Goal: Information Seeking & Learning: Check status

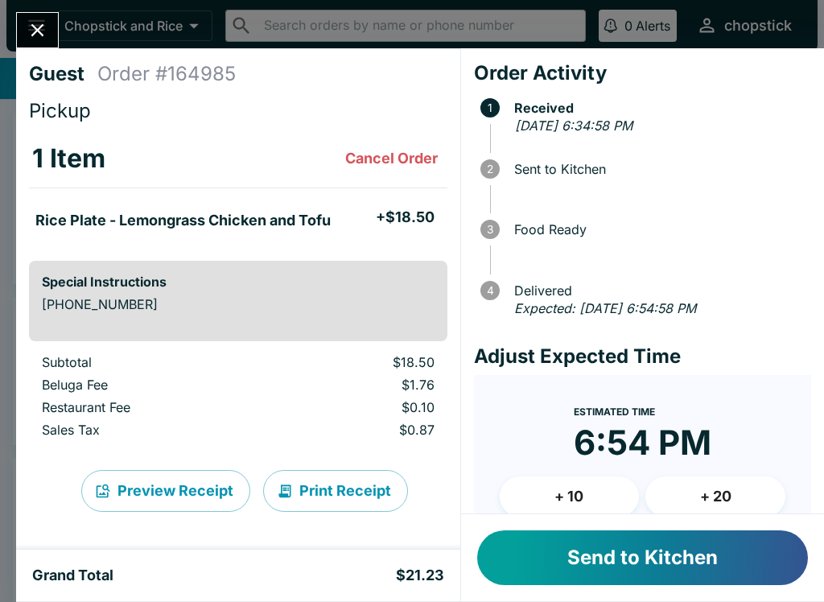
click at [650, 548] on button "Send to Kitchen" at bounding box center [642, 558] width 331 height 55
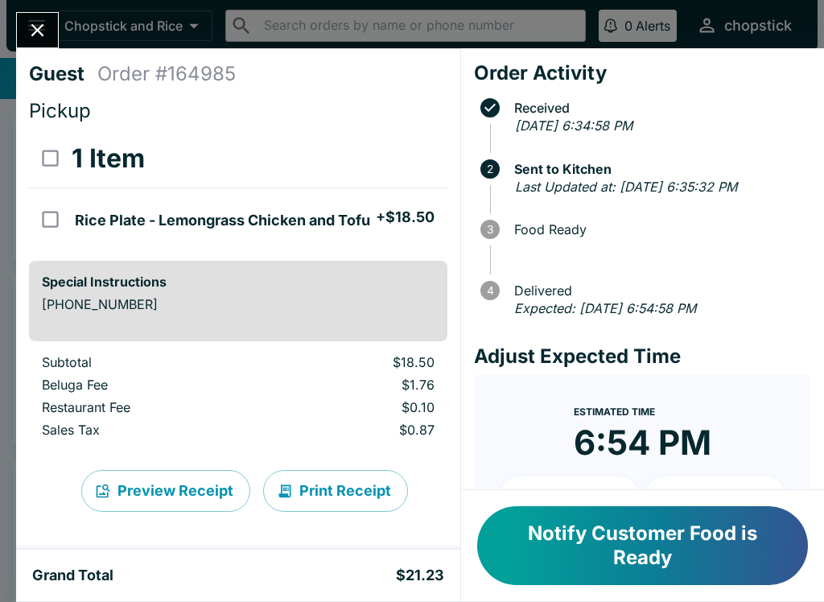
click at [46, 25] on icon "Close" at bounding box center [38, 30] width 22 height 22
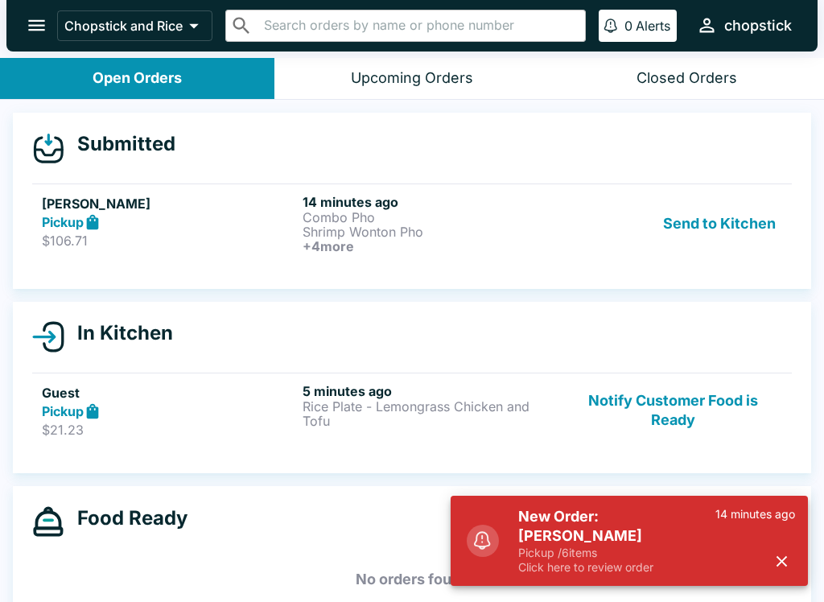
click at [184, 234] on p "$106.71" at bounding box center [169, 241] width 254 height 16
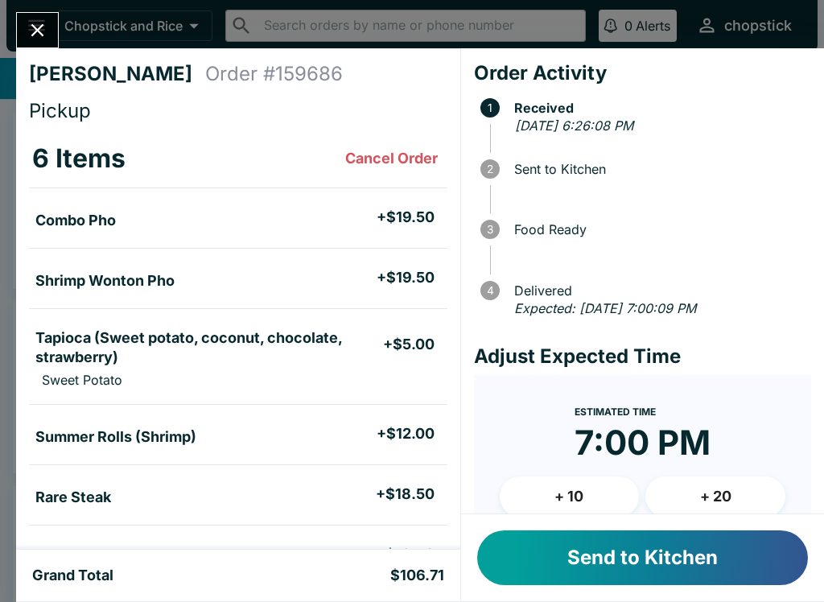
click at [616, 567] on button "Send to Kitchen" at bounding box center [642, 558] width 331 height 55
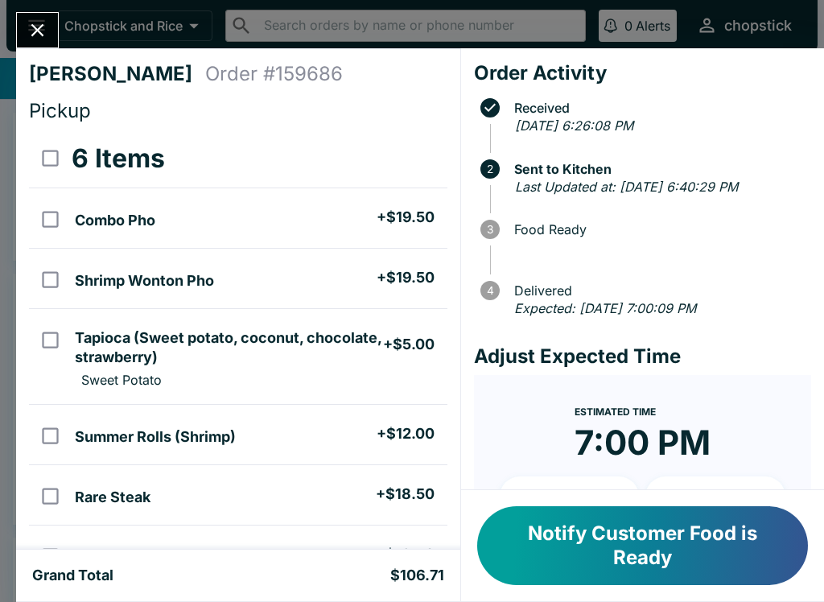
click at [43, 18] on button "Close" at bounding box center [37, 30] width 41 height 35
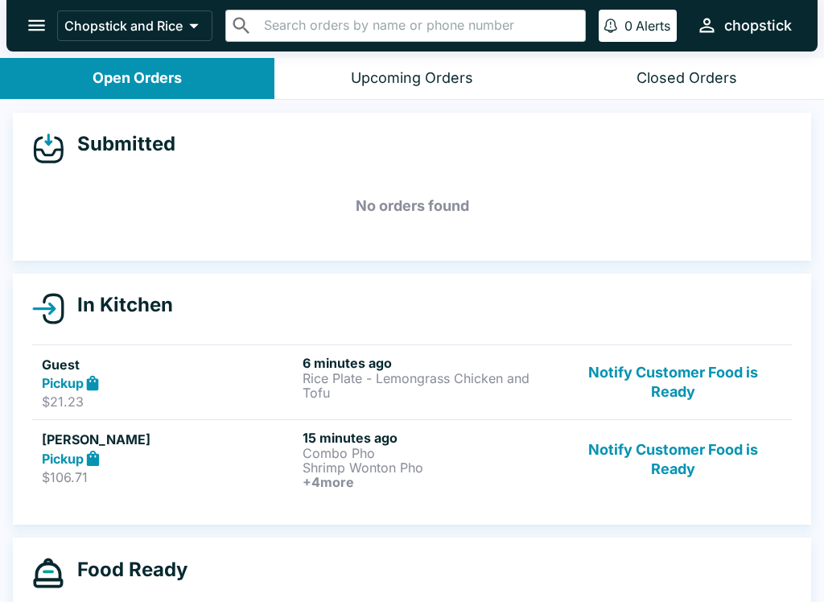
click at [146, 461] on div "Pickup" at bounding box center [169, 458] width 254 height 19
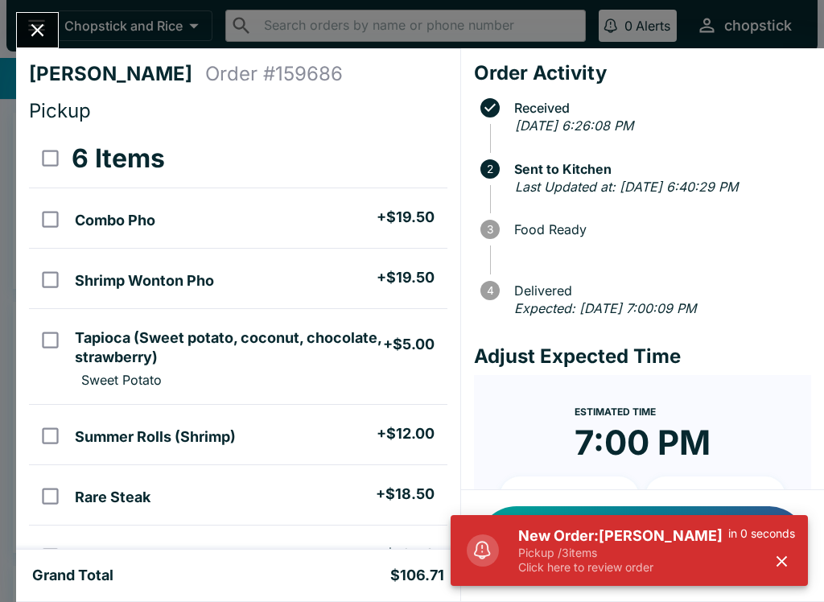
click at [28, 14] on button "Close" at bounding box center [37, 30] width 41 height 35
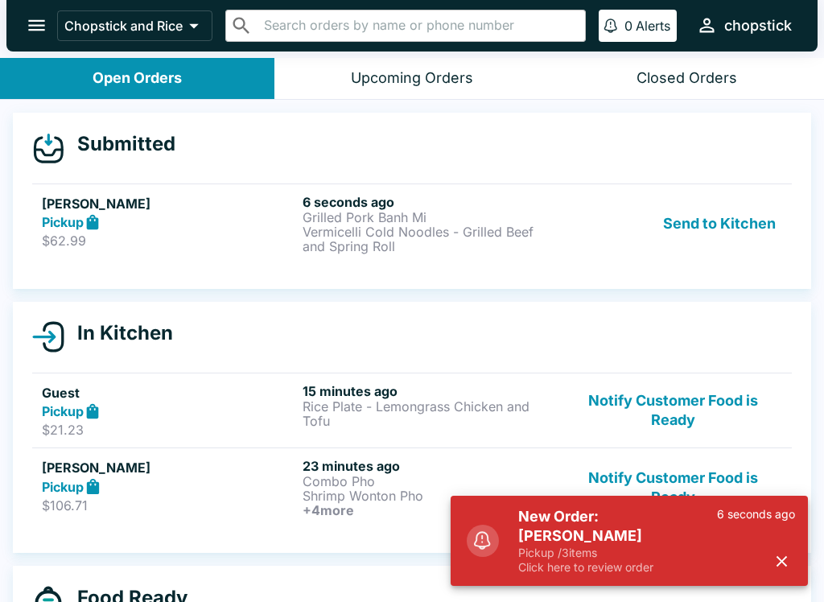
click at [730, 227] on button "Send to Kitchen" at bounding box center [720, 224] width 126 height 60
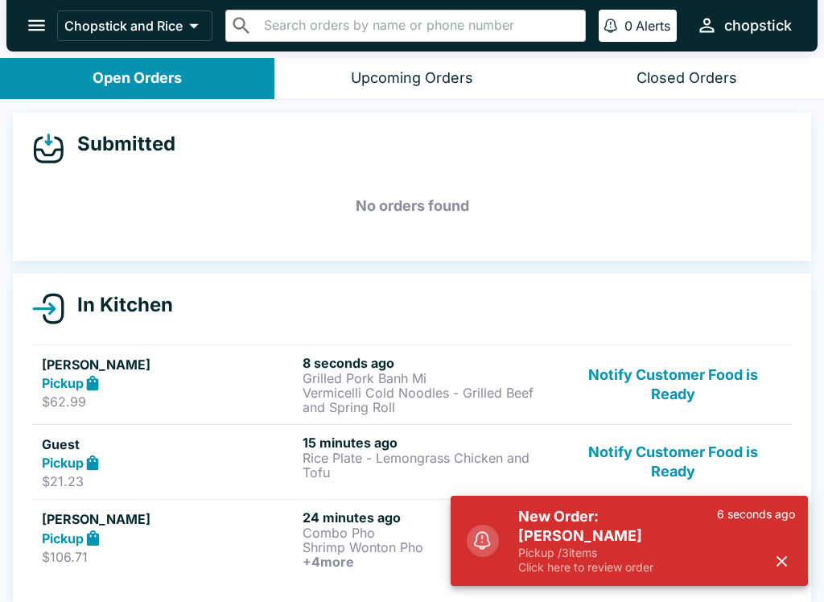
click at [215, 386] on div "Pickup" at bounding box center [169, 383] width 254 height 19
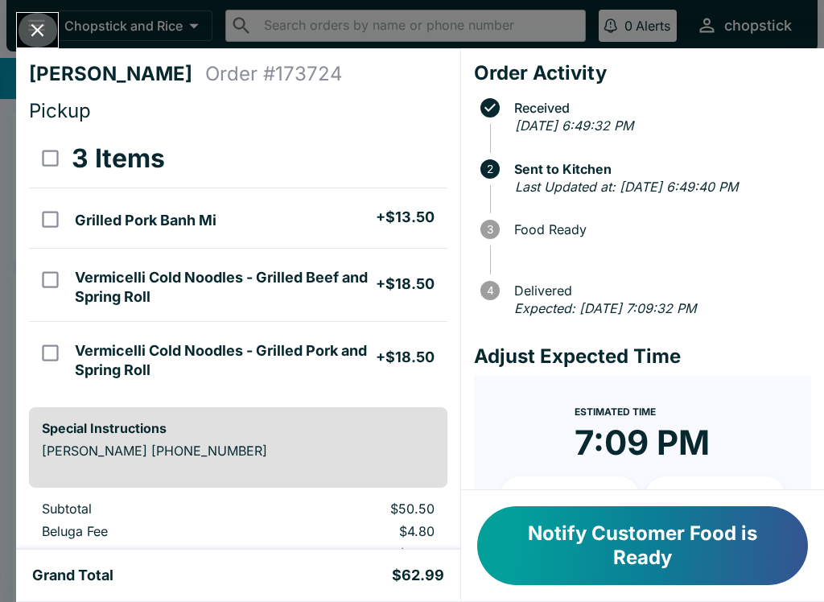
click at [24, 25] on button "Close" at bounding box center [37, 30] width 41 height 35
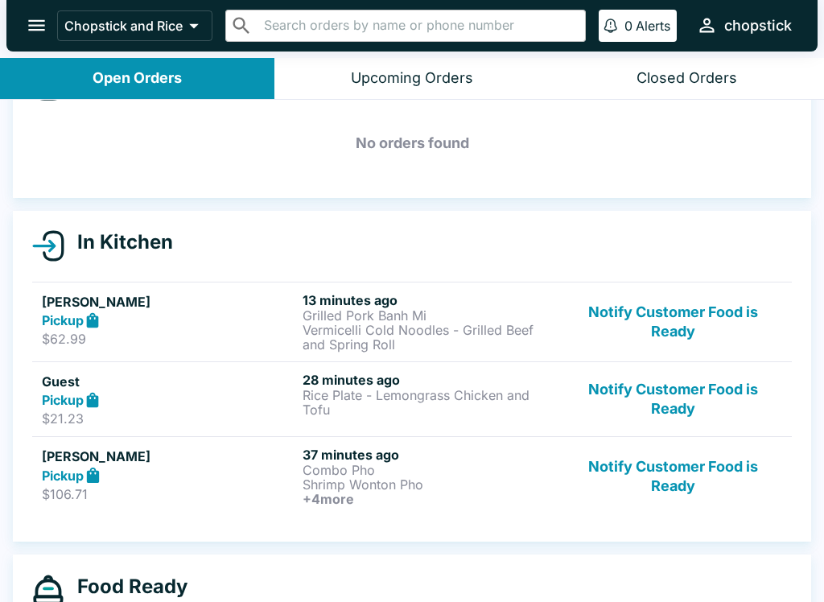
scroll to position [62, 0]
click at [353, 403] on p "Rice Plate - Lemongrass Chicken and Tofu" at bounding box center [430, 403] width 254 height 29
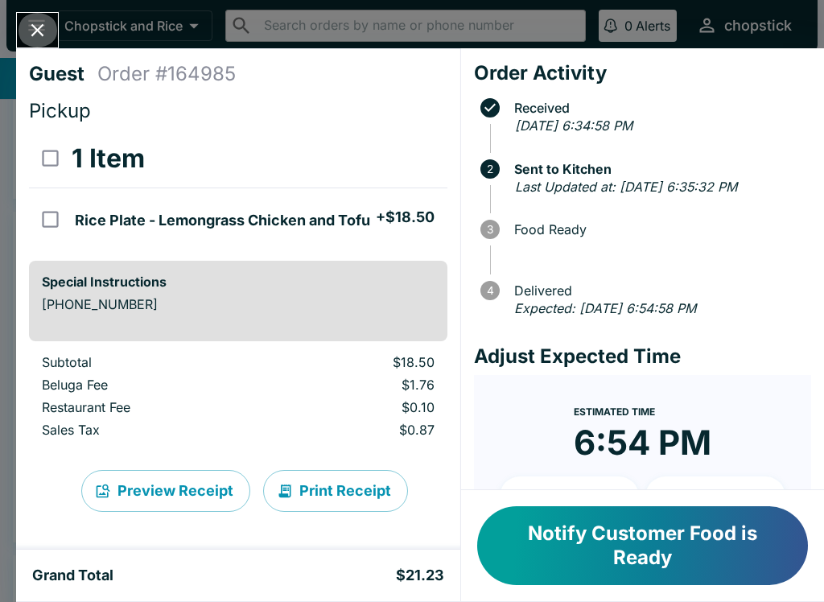
click at [38, 34] on icon "Close" at bounding box center [38, 30] width 22 height 22
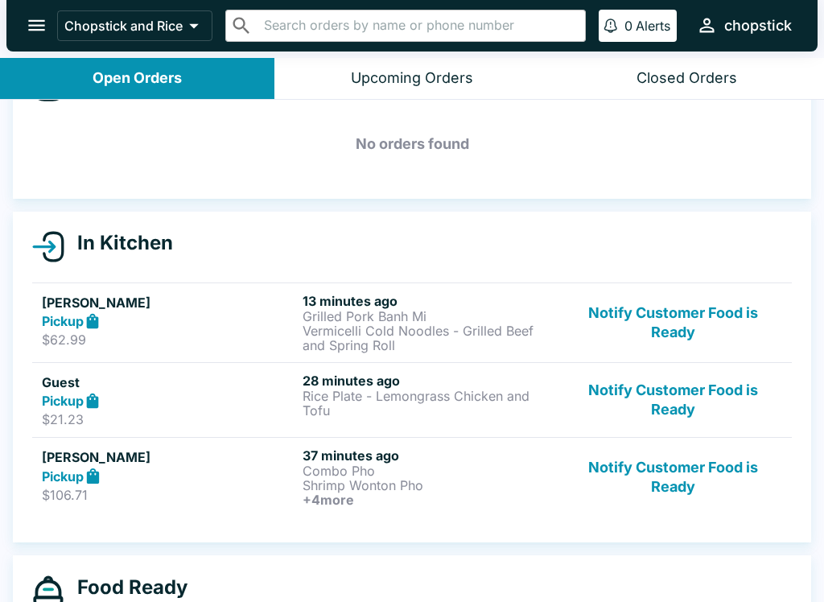
click at [333, 497] on h6 "+ 4 more" at bounding box center [430, 500] width 254 height 14
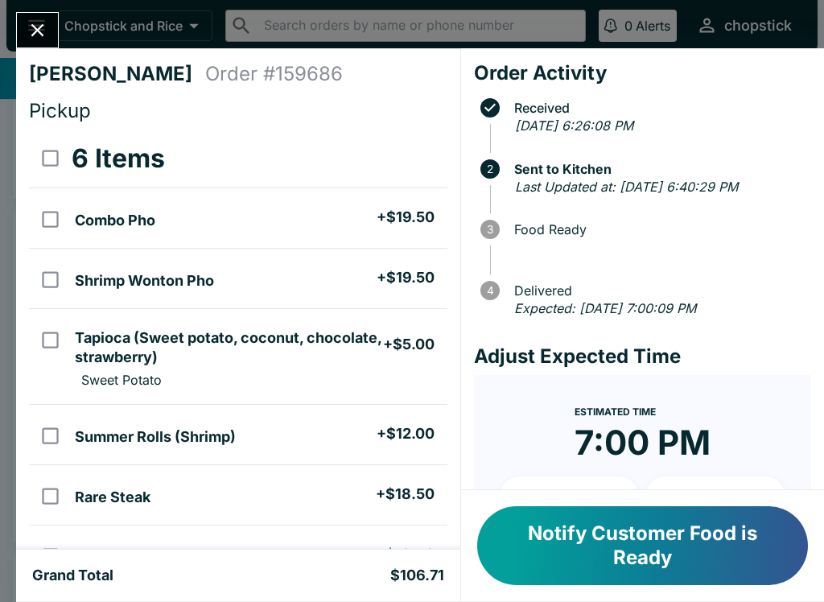
click at [30, 31] on icon "Close" at bounding box center [38, 30] width 22 height 22
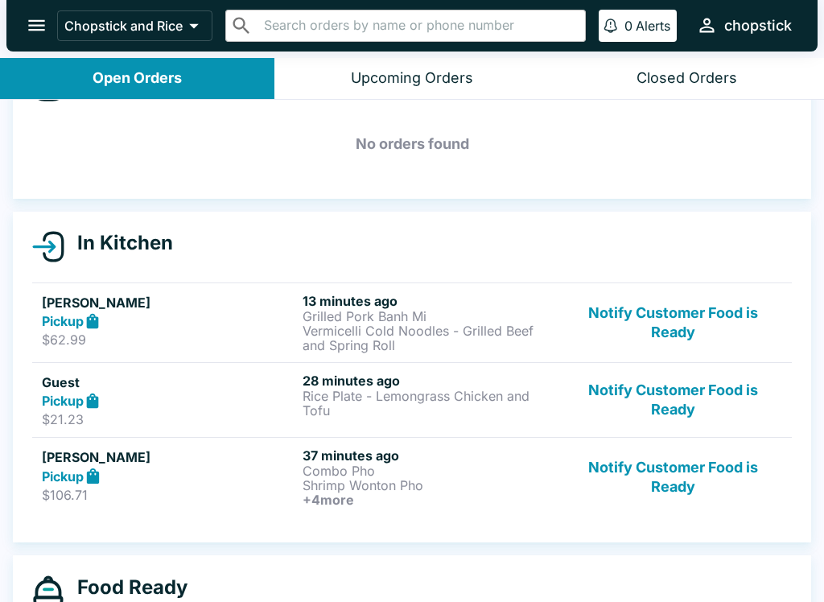
click at [622, 89] on button "Closed Orders" at bounding box center [687, 78] width 275 height 41
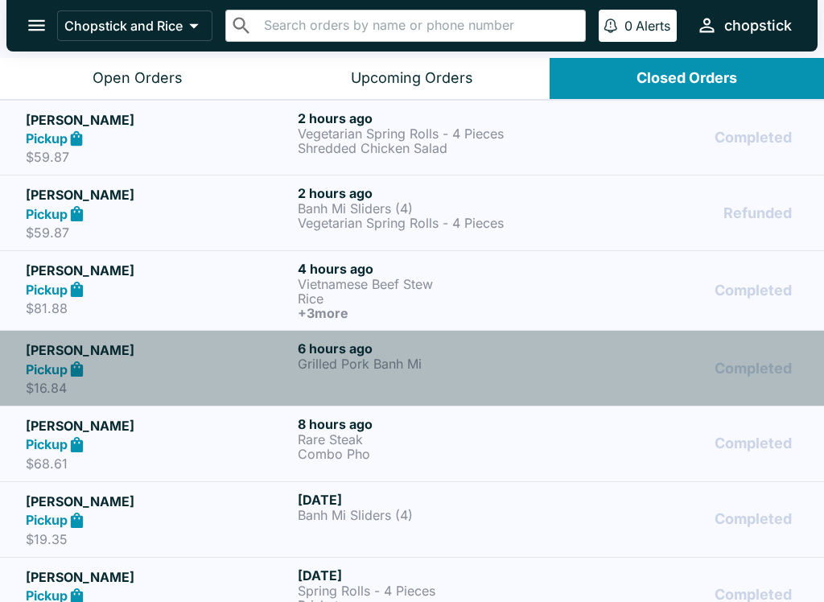
click at [386, 374] on div "6 hours ago Grilled Pork Banh Mi" at bounding box center [431, 369] width 266 height 56
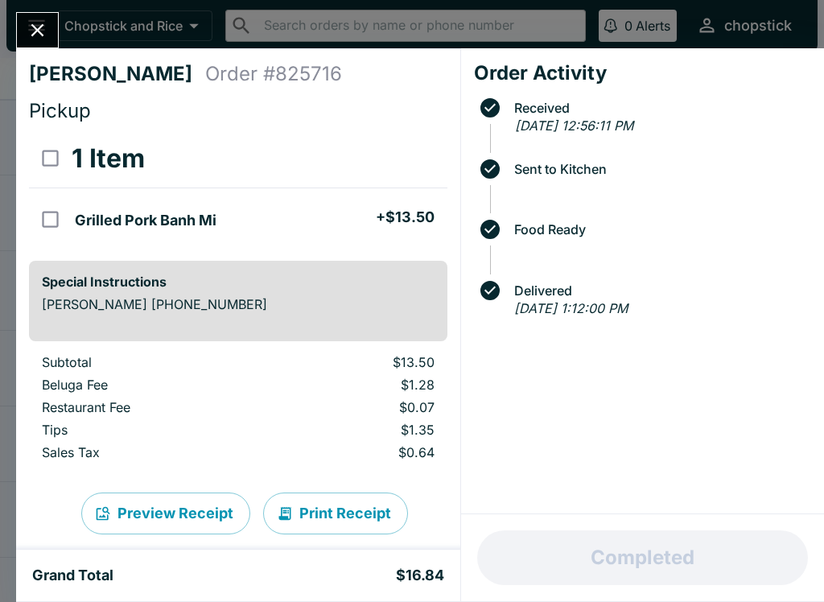
click at [27, 18] on button "Close" at bounding box center [37, 30] width 41 height 35
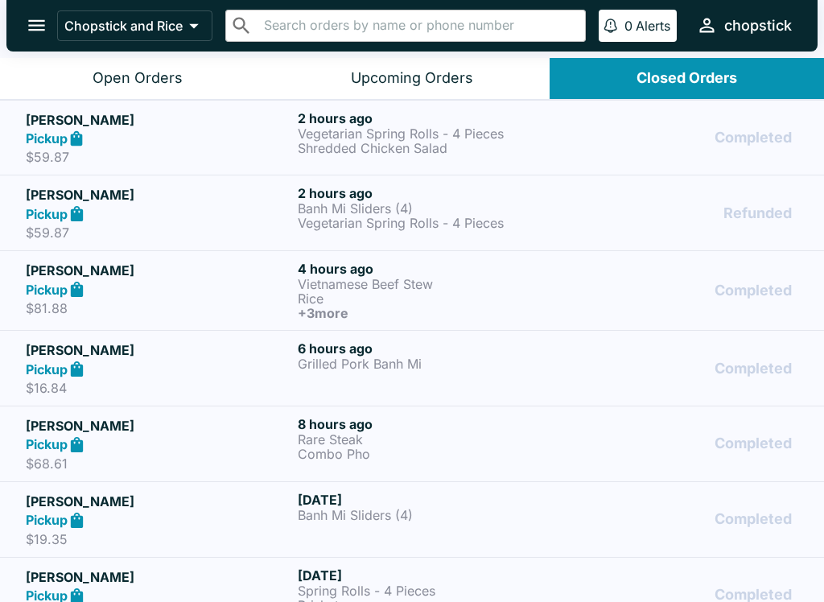
click at [386, 295] on p "Rice" at bounding box center [431, 298] width 266 height 14
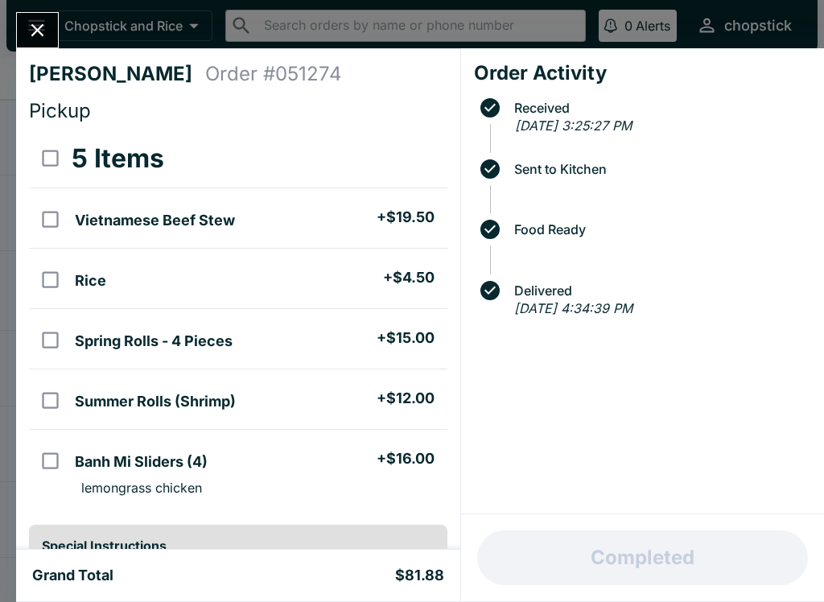
click at [28, 17] on button "Close" at bounding box center [37, 30] width 41 height 35
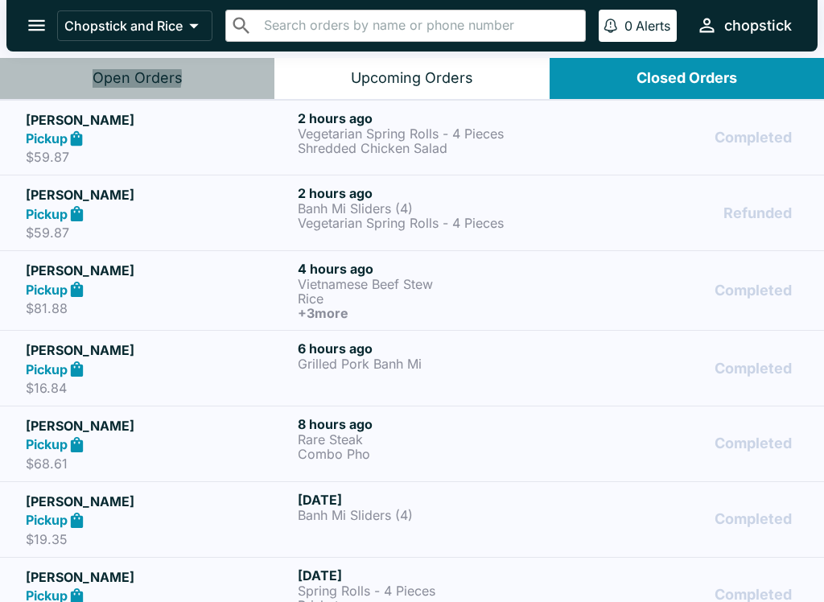
click at [118, 76] on div "Open Orders" at bounding box center [138, 78] width 90 height 19
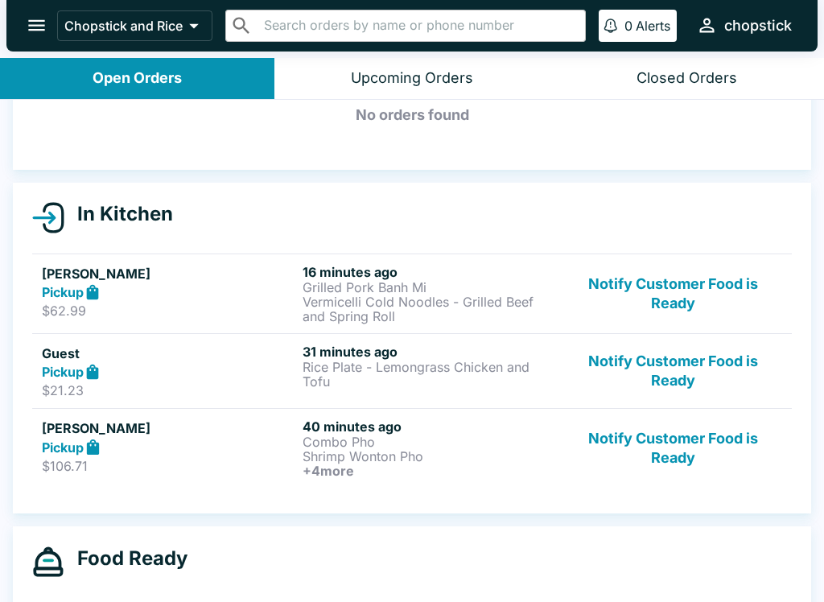
scroll to position [77, 0]
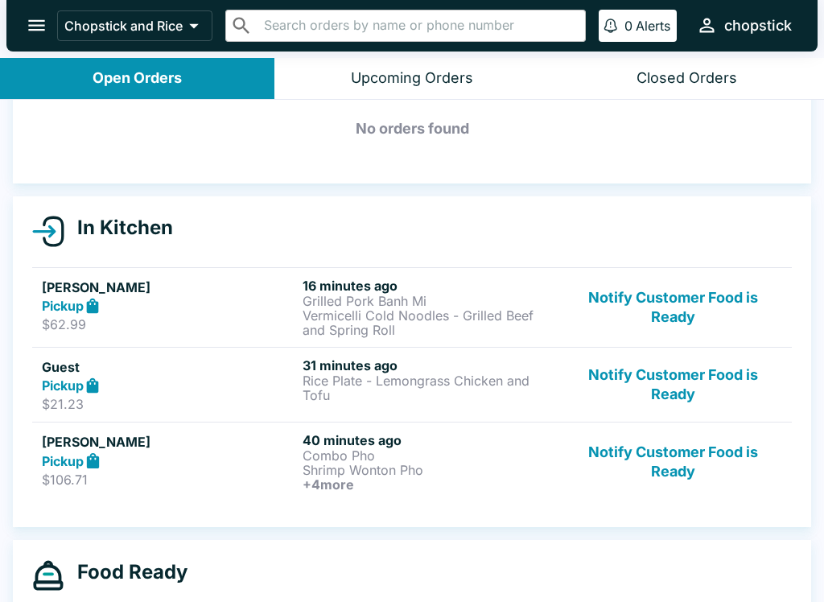
click at [403, 382] on p "Rice Plate - Lemongrass Chicken and Tofu" at bounding box center [430, 388] width 254 height 29
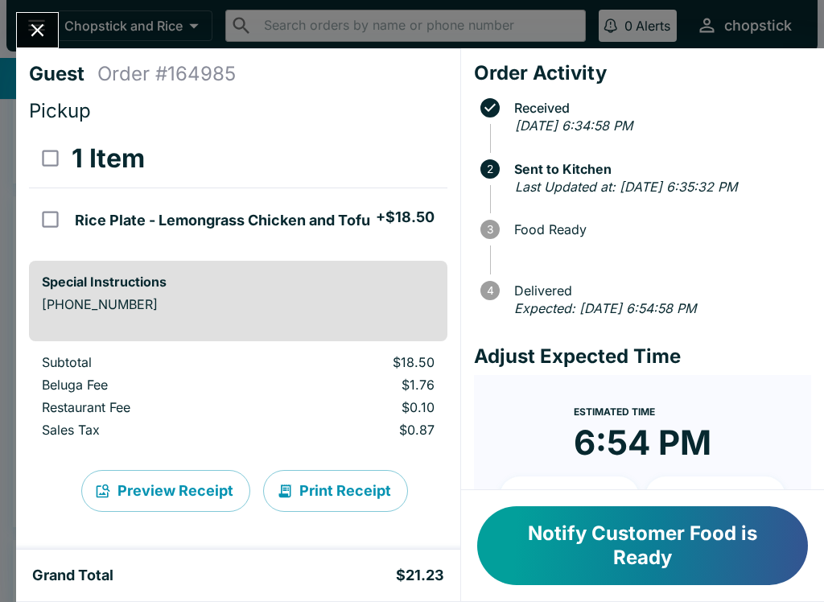
click at [39, 27] on icon "Close" at bounding box center [37, 30] width 13 height 13
